Goal: Transaction & Acquisition: Purchase product/service

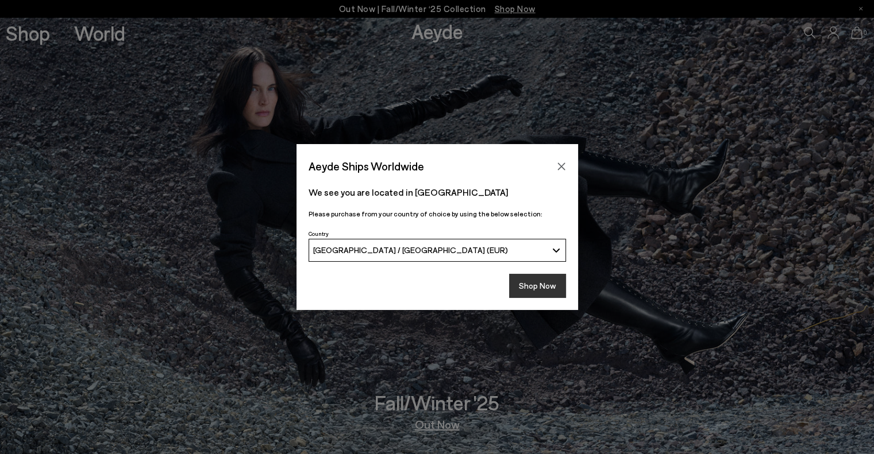
click at [549, 278] on button "Shop Now" at bounding box center [537, 286] width 57 height 24
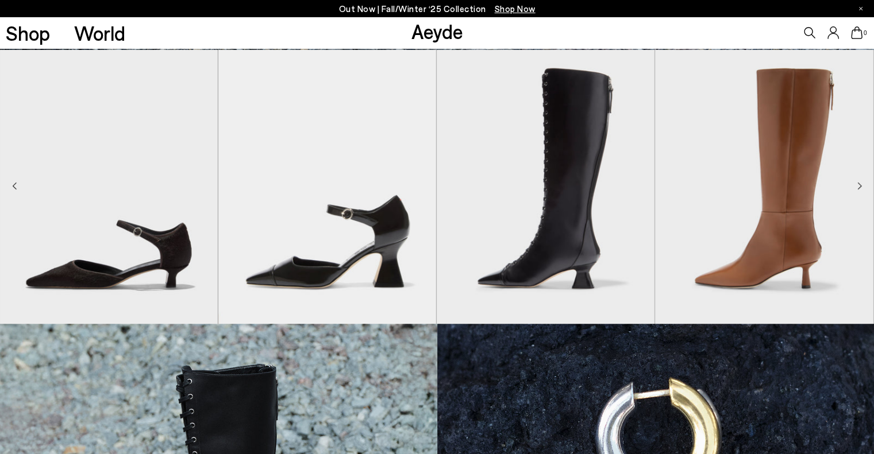
scroll to position [287, 0]
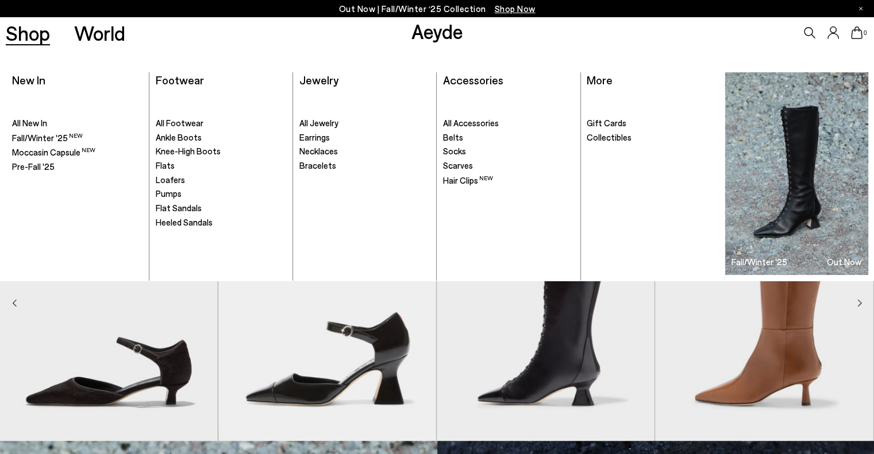
click at [34, 35] on link "Shop" at bounding box center [28, 33] width 44 height 20
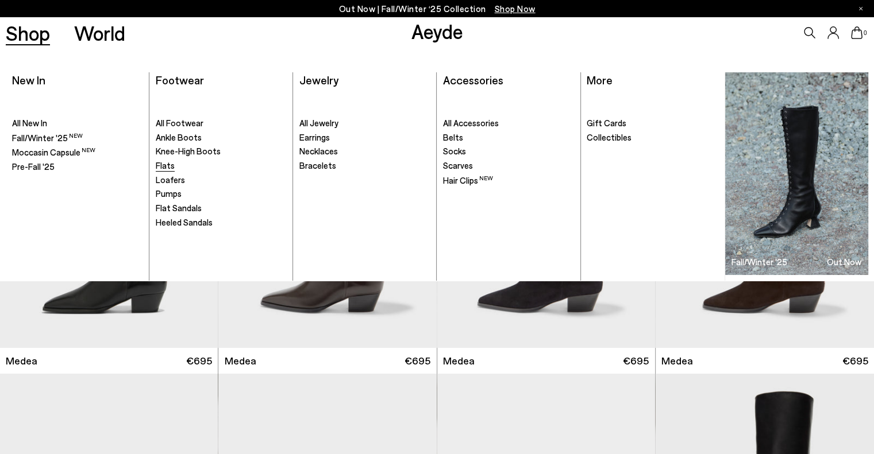
click at [166, 163] on span "Flats" at bounding box center [165, 165] width 19 height 10
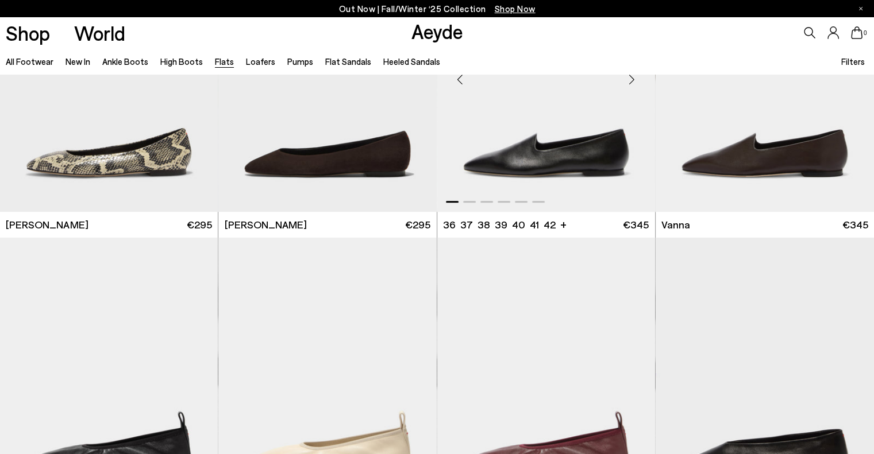
scroll to position [460, 0]
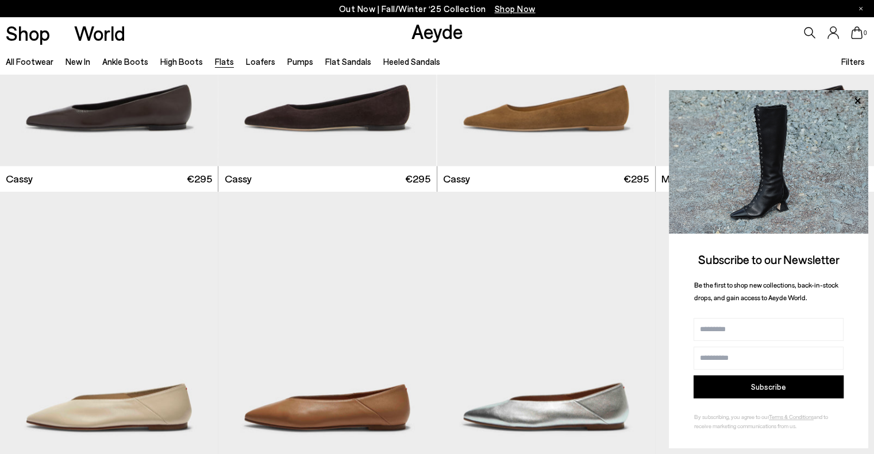
scroll to position [2126, 0]
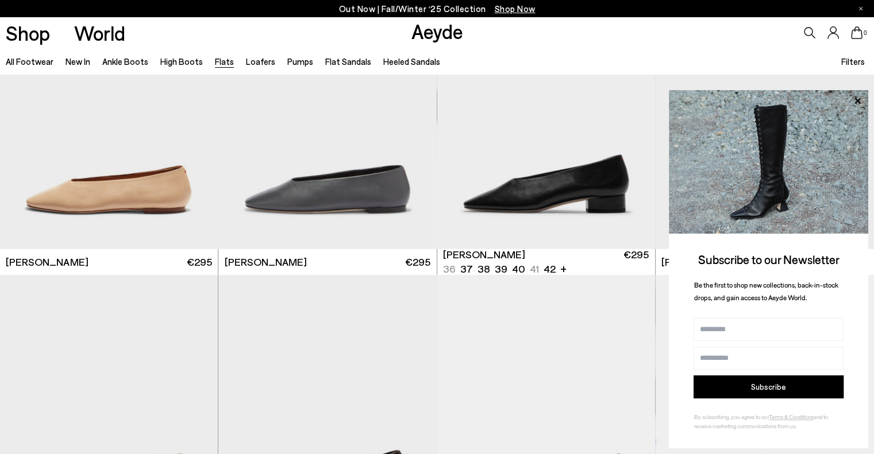
scroll to position [3390, 0]
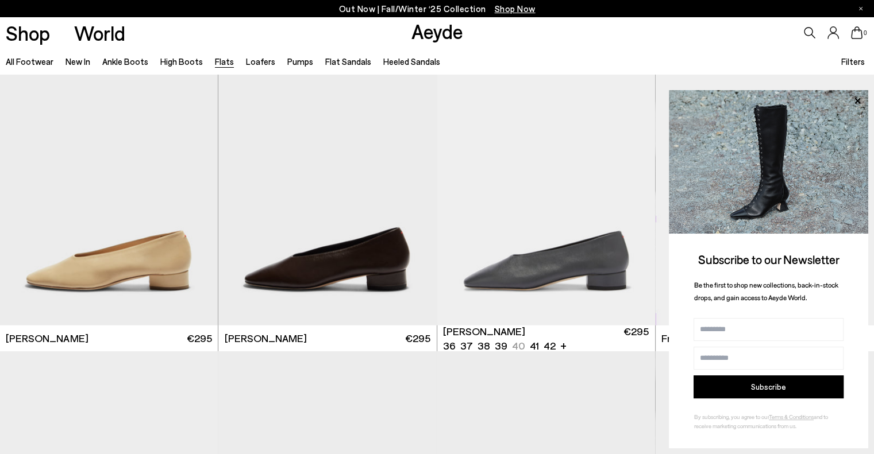
scroll to position [3447, 0]
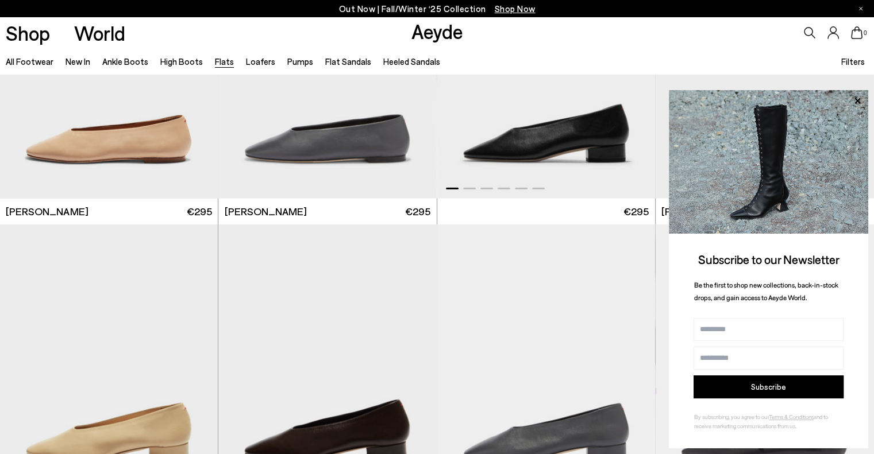
click at [522, 144] on img "1 / 6" at bounding box center [546, 62] width 218 height 274
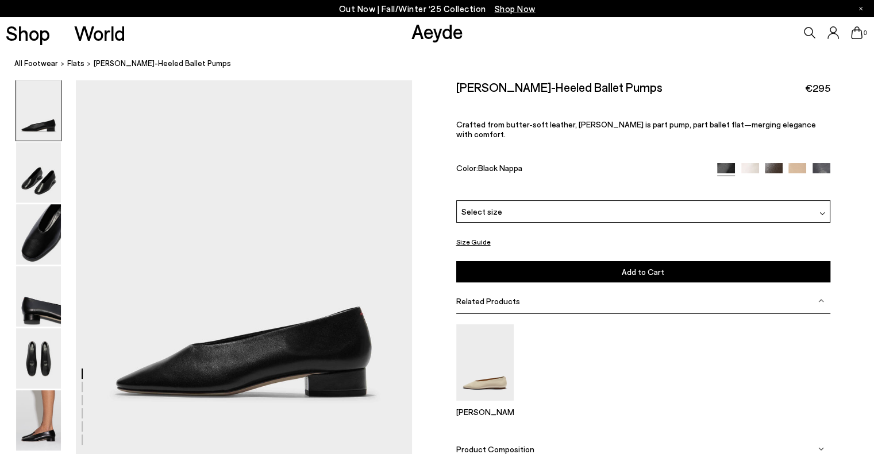
click at [797, 163] on img at bounding box center [797, 172] width 18 height 18
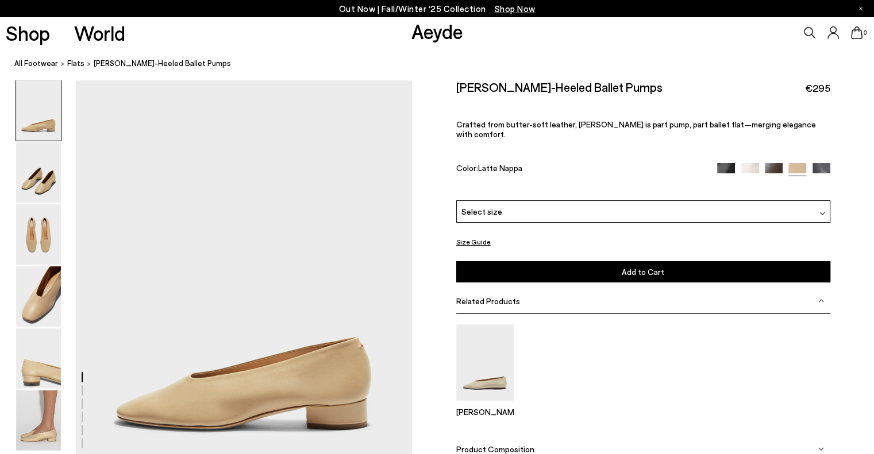
scroll to position [57, 0]
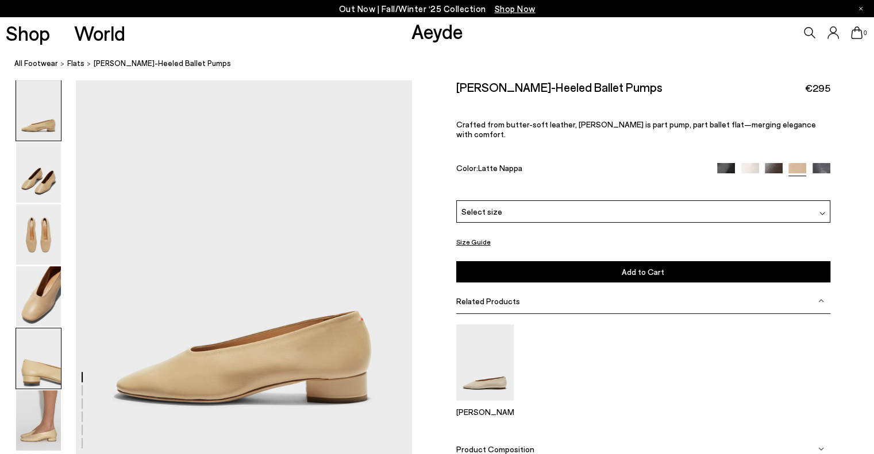
click at [18, 364] on img at bounding box center [38, 359] width 45 height 60
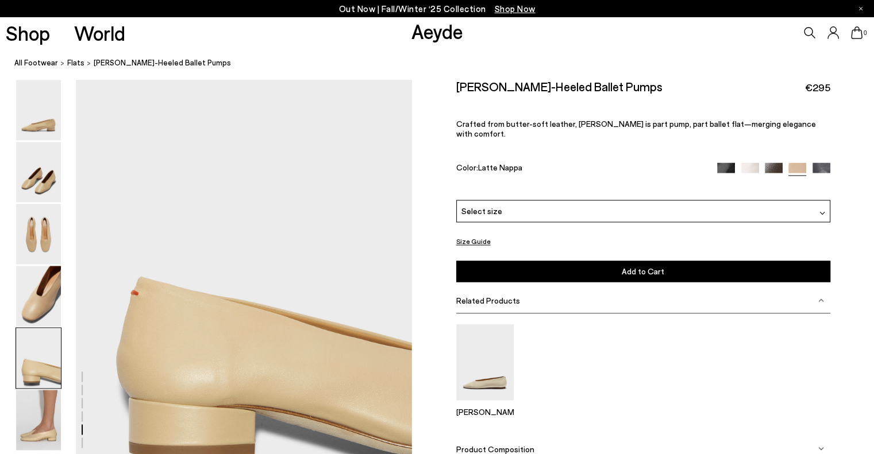
scroll to position [1859, 0]
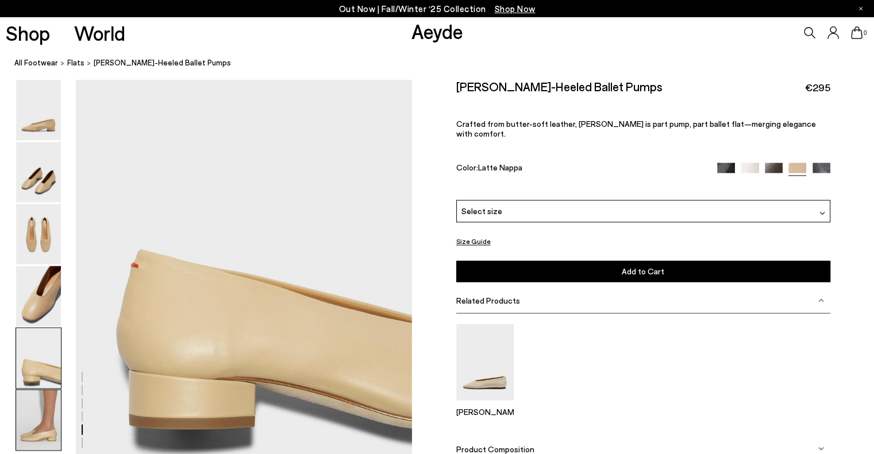
click at [38, 435] on img at bounding box center [38, 421] width 45 height 60
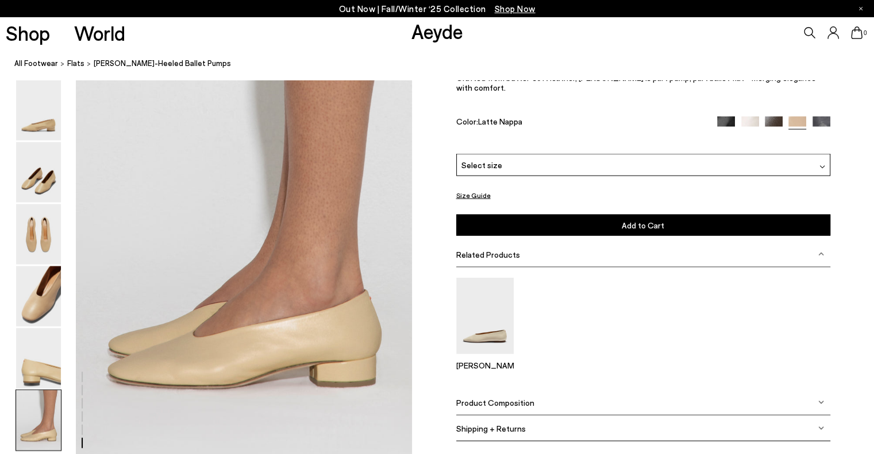
scroll to position [2330, 0]
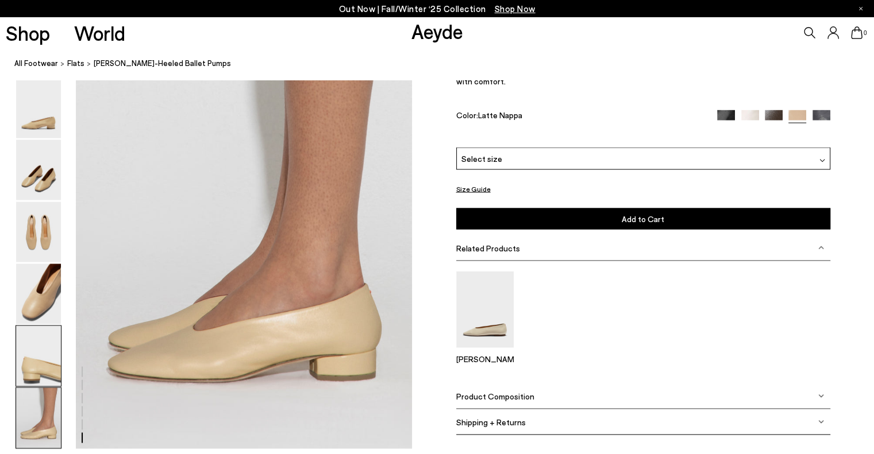
click at [37, 342] on img at bounding box center [38, 356] width 45 height 60
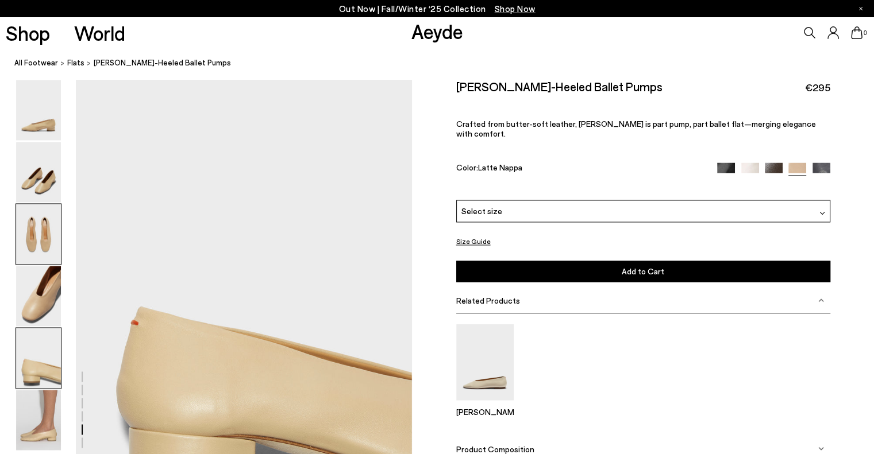
click at [52, 222] on img at bounding box center [38, 235] width 45 height 60
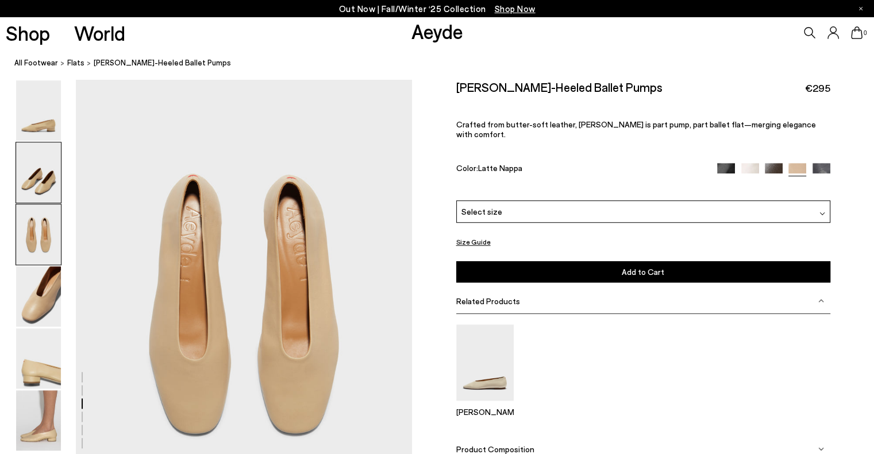
click at [52, 184] on img at bounding box center [38, 172] width 45 height 60
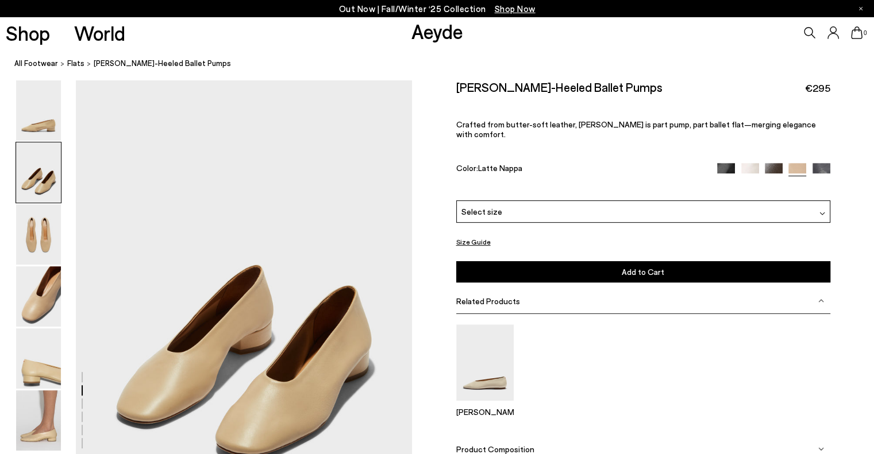
scroll to position [451, 0]
